Goal: Check status: Check status

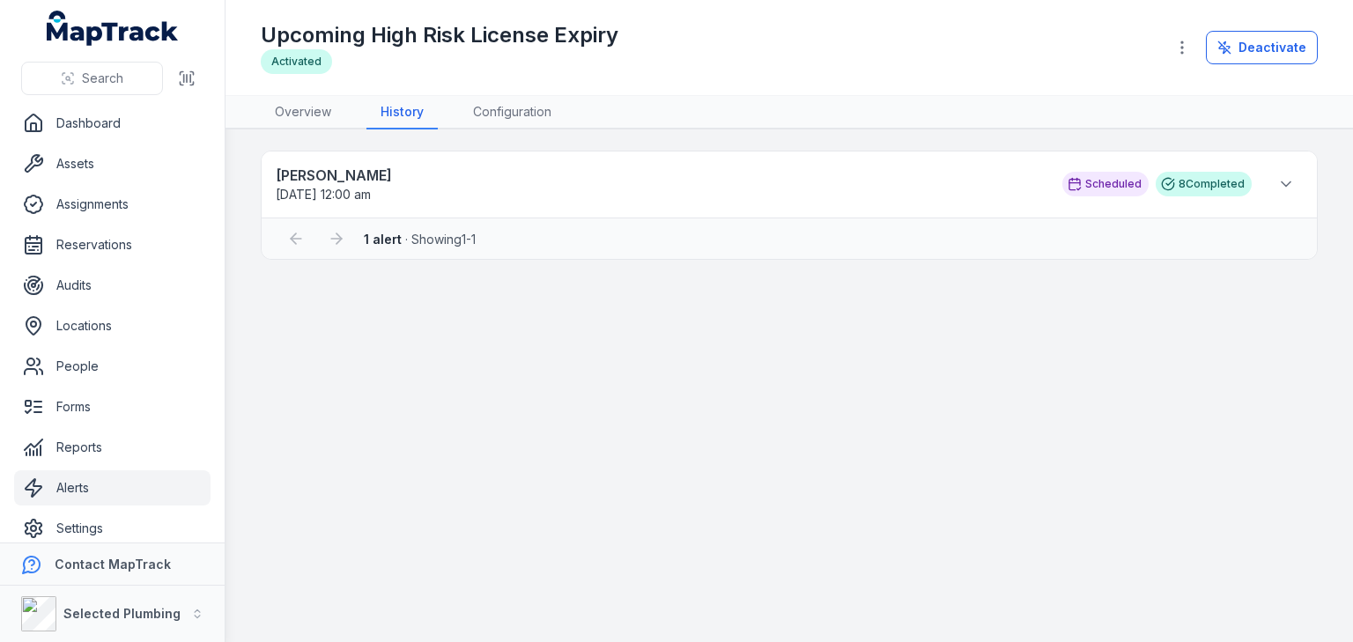
click at [1099, 185] on div "Scheduled" at bounding box center [1105, 184] width 86 height 25
click at [1288, 180] on icon at bounding box center [1286, 184] width 18 height 18
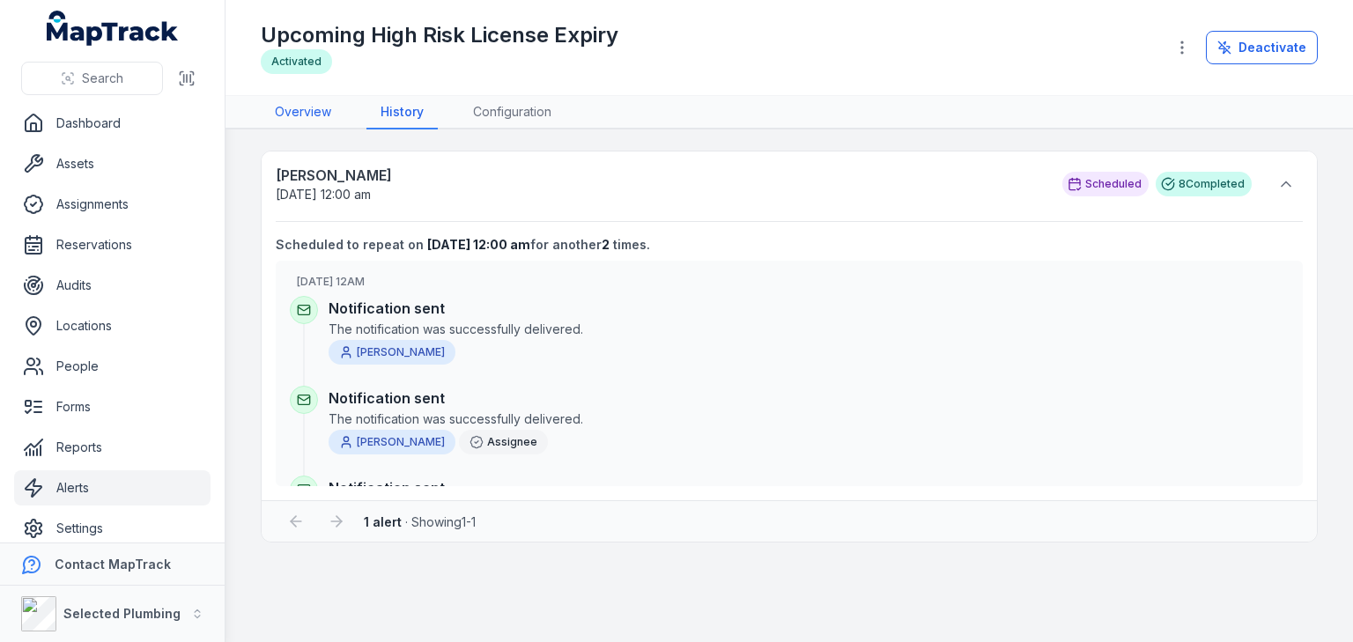
click at [304, 107] on link "Overview" at bounding box center [303, 112] width 85 height 33
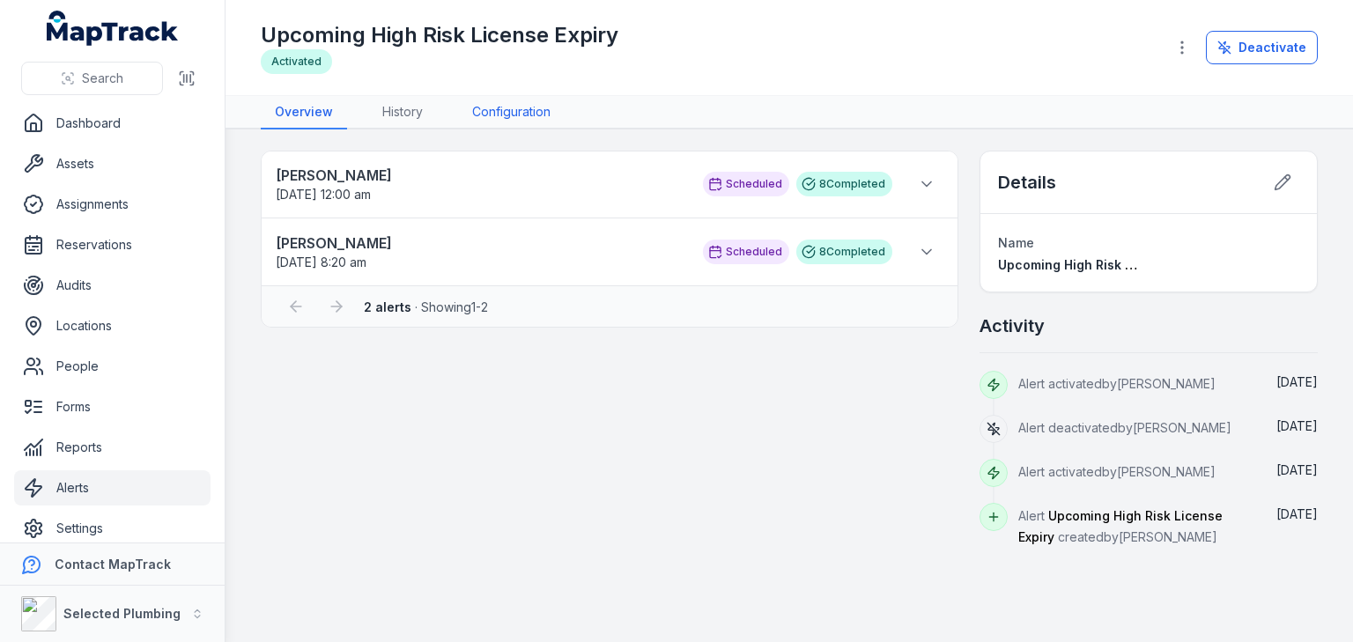
click at [504, 113] on link "Configuration" at bounding box center [511, 112] width 107 height 33
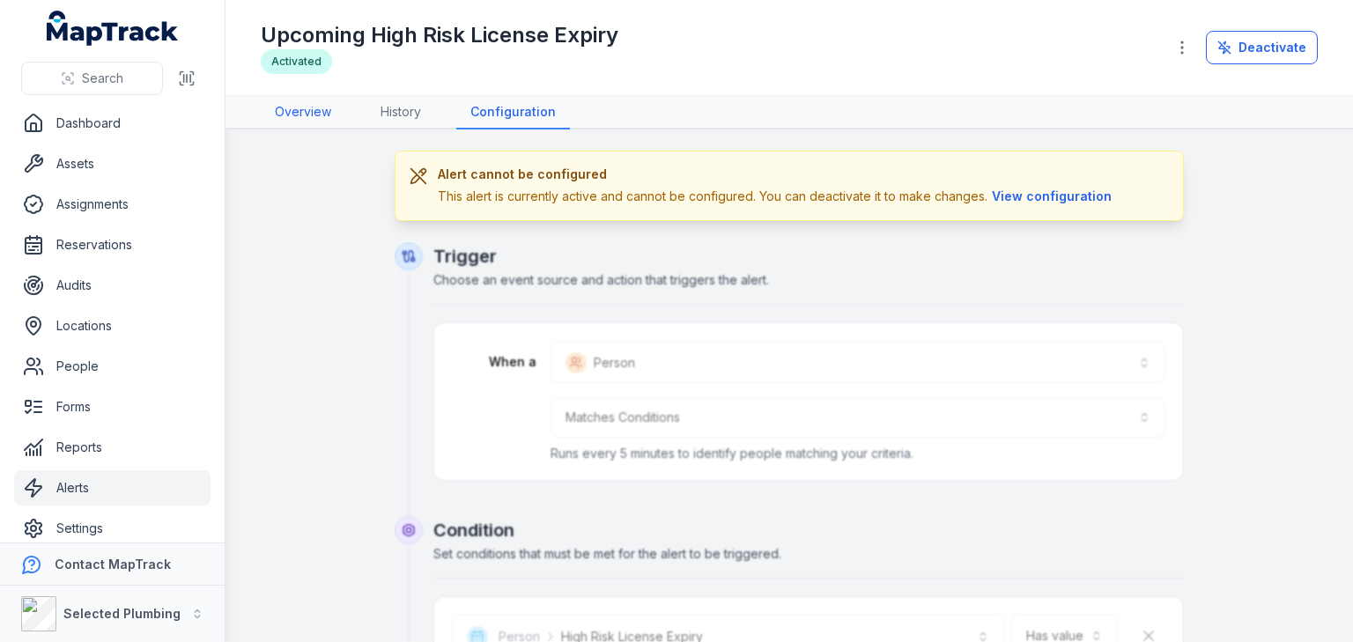
click at [302, 109] on link "Overview" at bounding box center [303, 112] width 85 height 33
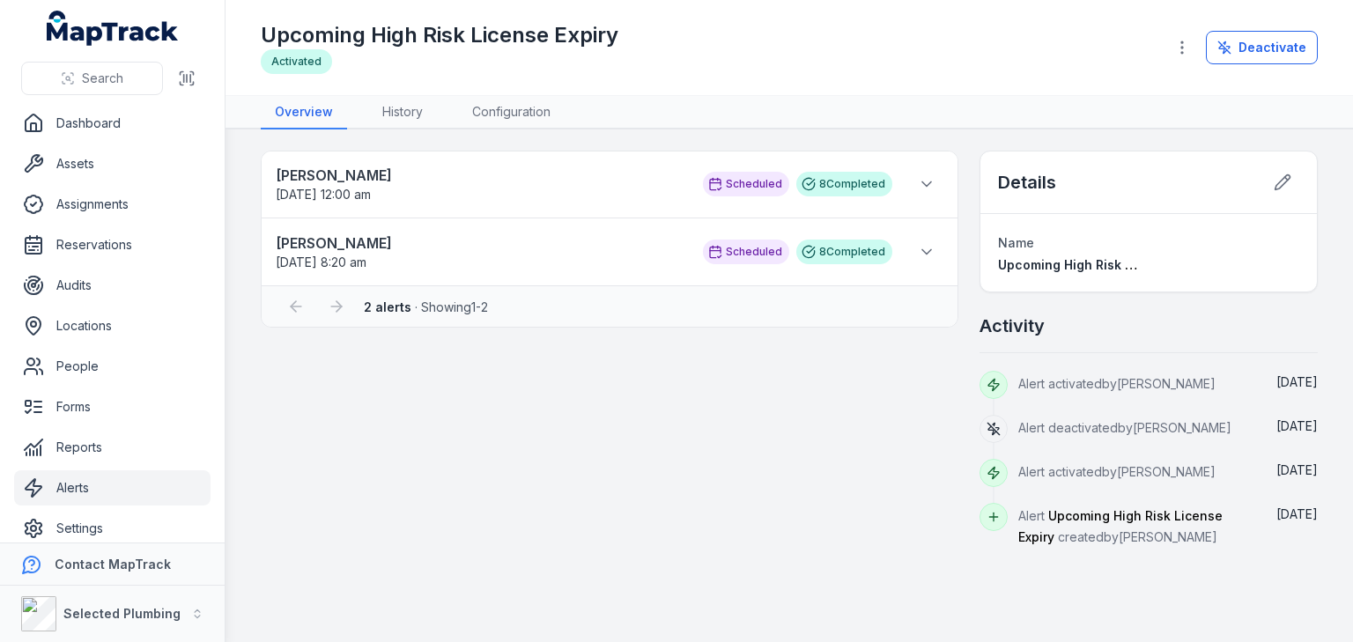
click at [1037, 266] on span "Upcoming High Risk License Expiry" at bounding box center [1107, 264] width 218 height 15
click at [1276, 176] on icon at bounding box center [1283, 183] width 18 height 18
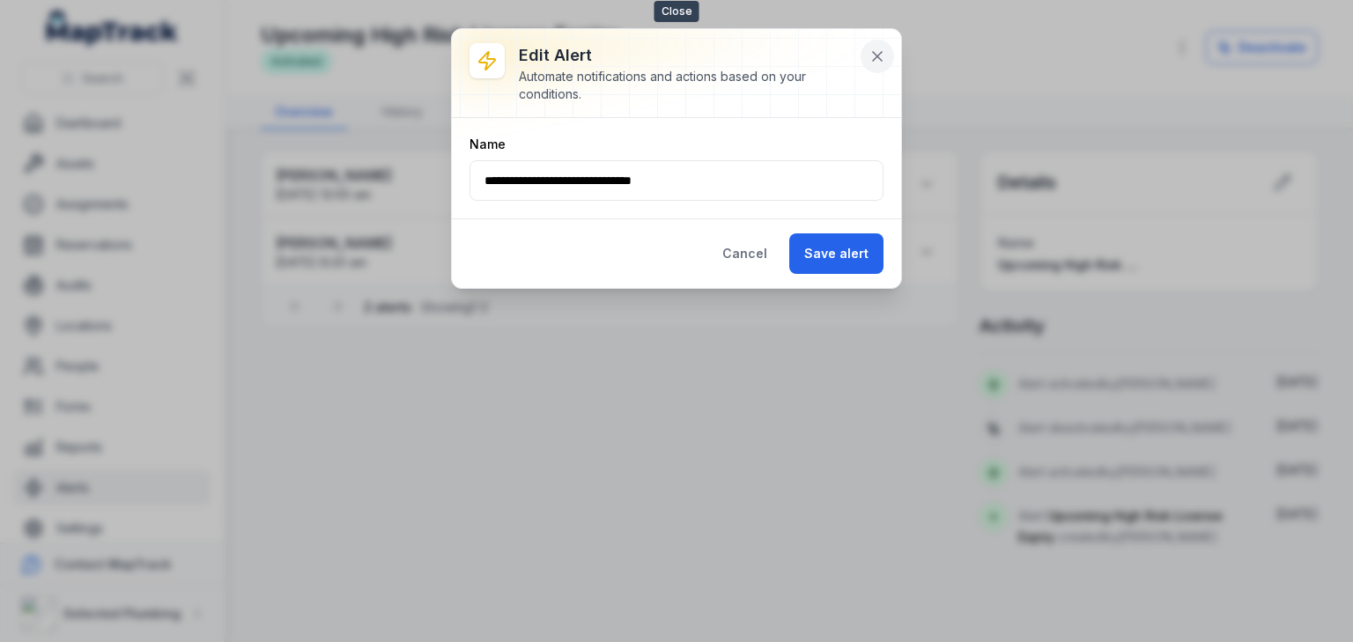
click at [875, 52] on icon at bounding box center [877, 57] width 18 height 18
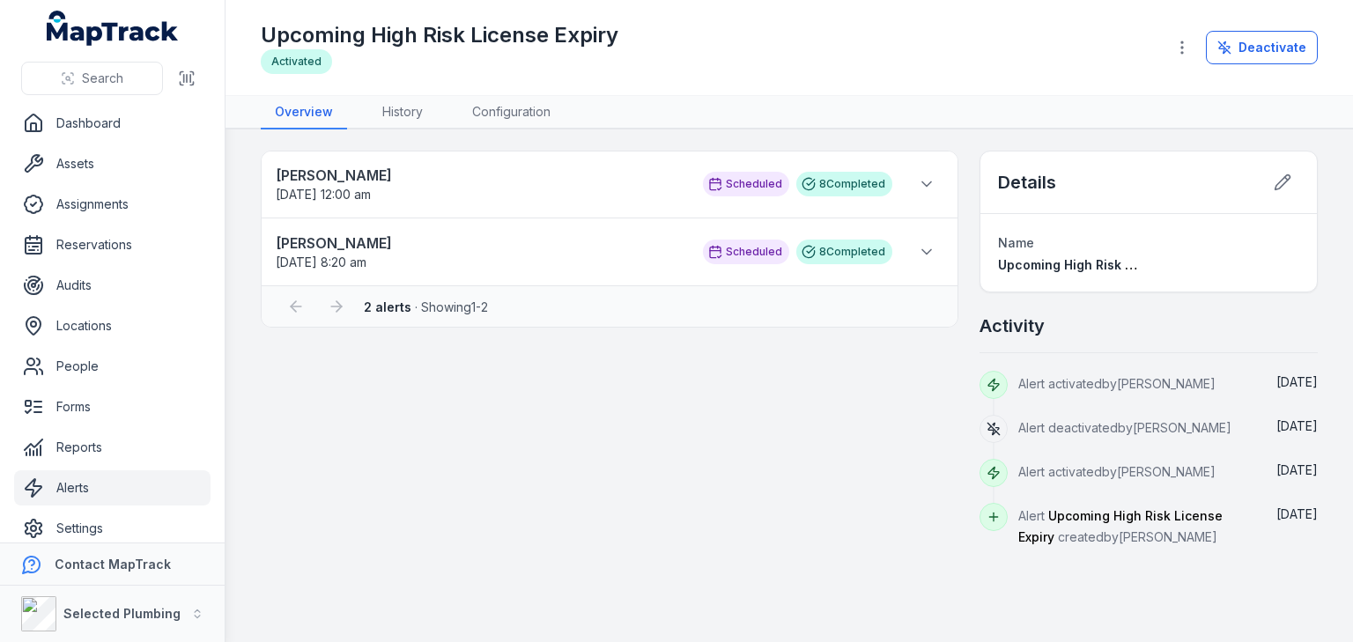
click at [637, 422] on div "Billy Parry 05/09/2025 12:00 am Scheduled 8 Completed Scheduled to repeat on 05…" at bounding box center [610, 349] width 698 height 396
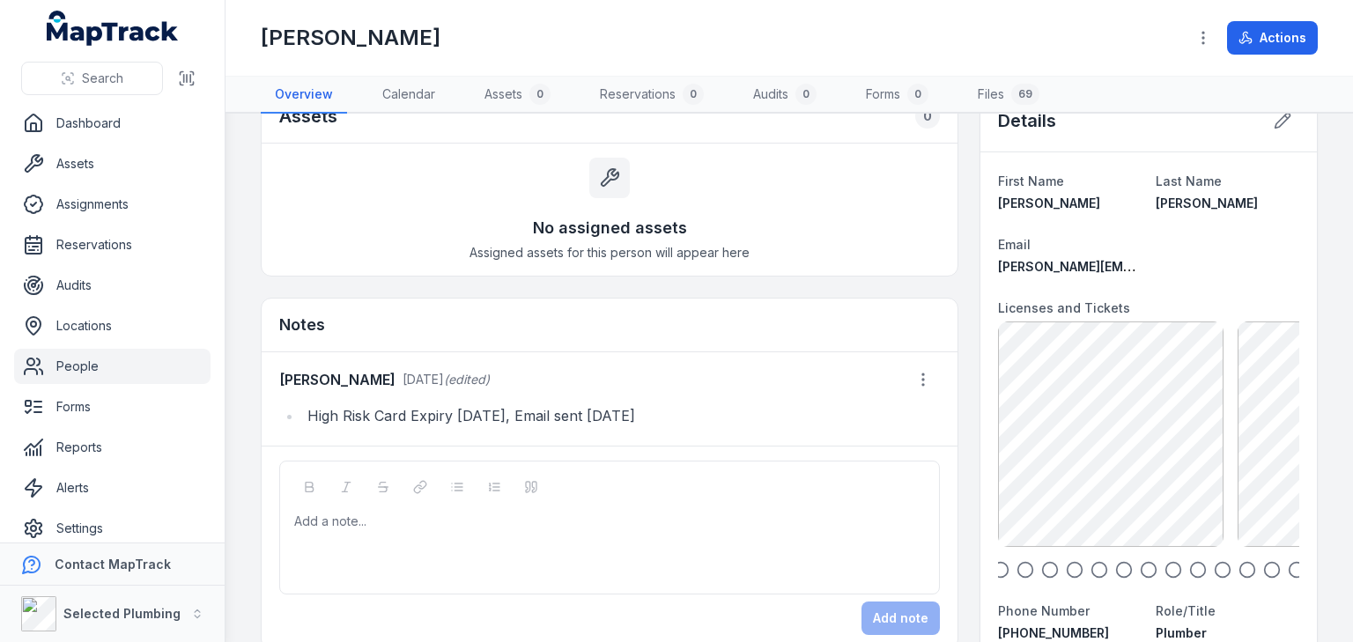
scroll to position [70, 0]
